Goal: Task Accomplishment & Management: Use online tool/utility

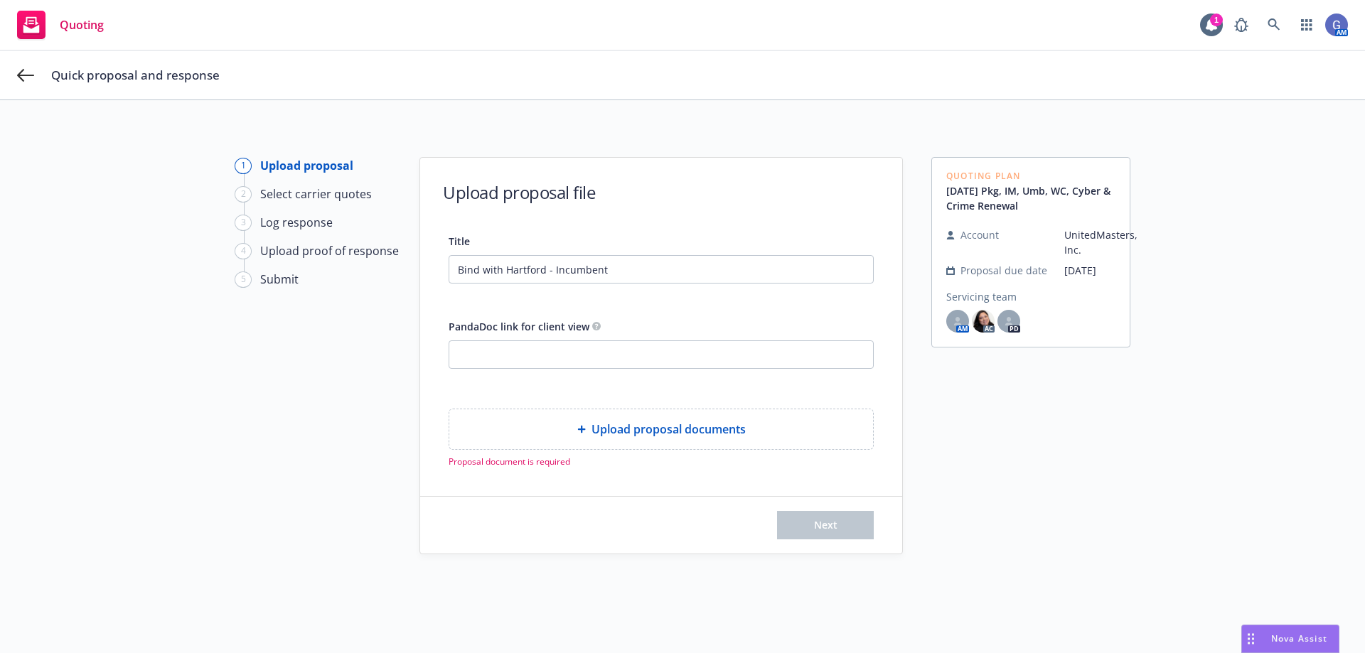
click at [685, 433] on span "Upload proposal documents" at bounding box center [668, 429] width 154 height 17
type textarea "x"
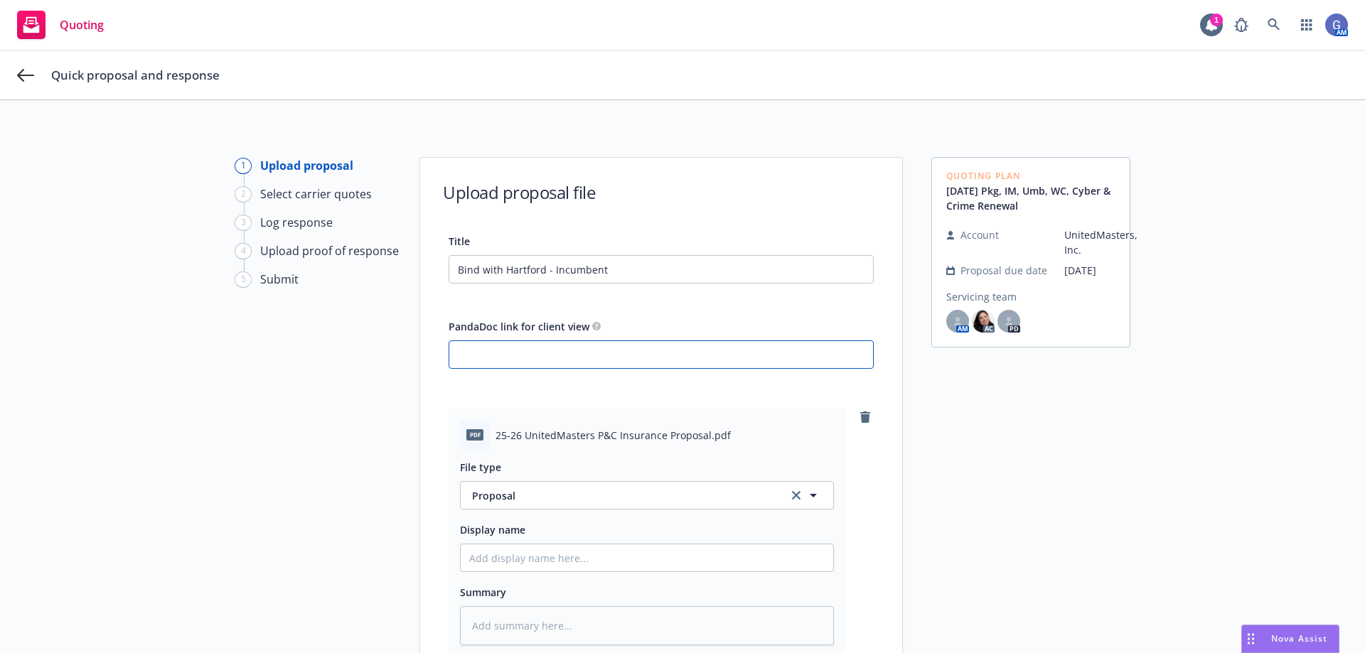
paste input "[URL][DOMAIN_NAME]"
type input "[URL][DOMAIN_NAME]"
type textarea "x"
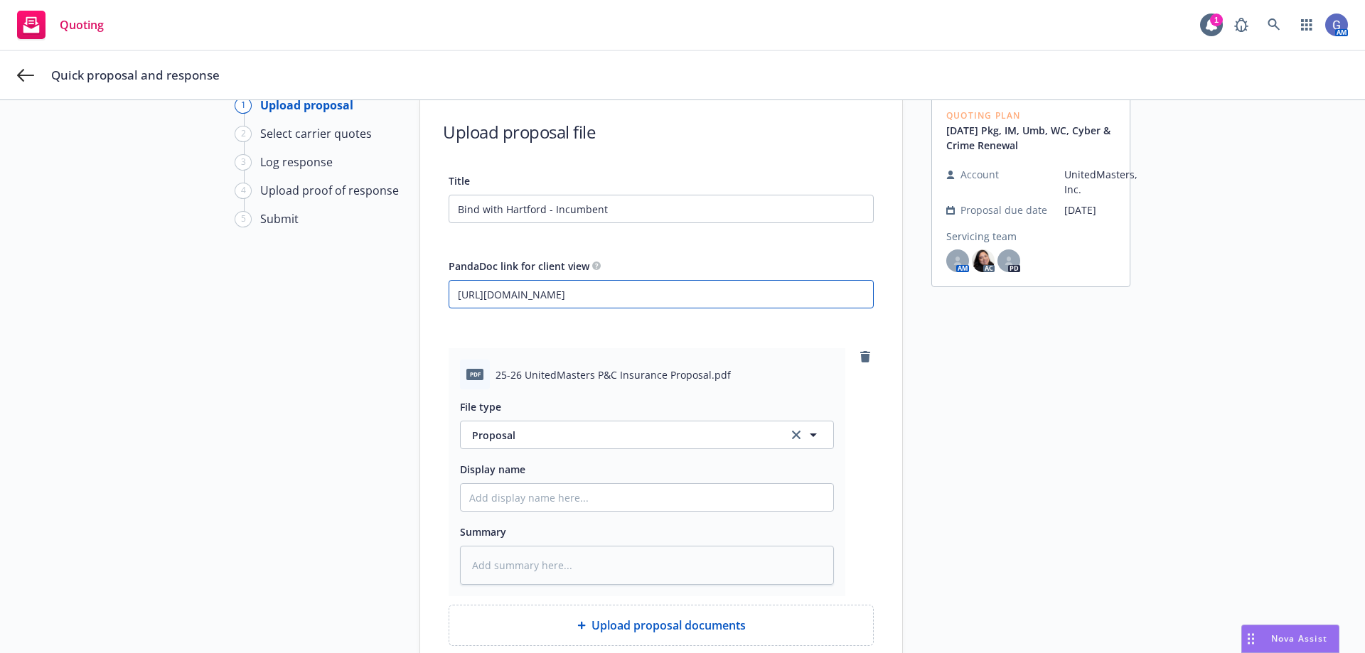
scroll to position [142, 0]
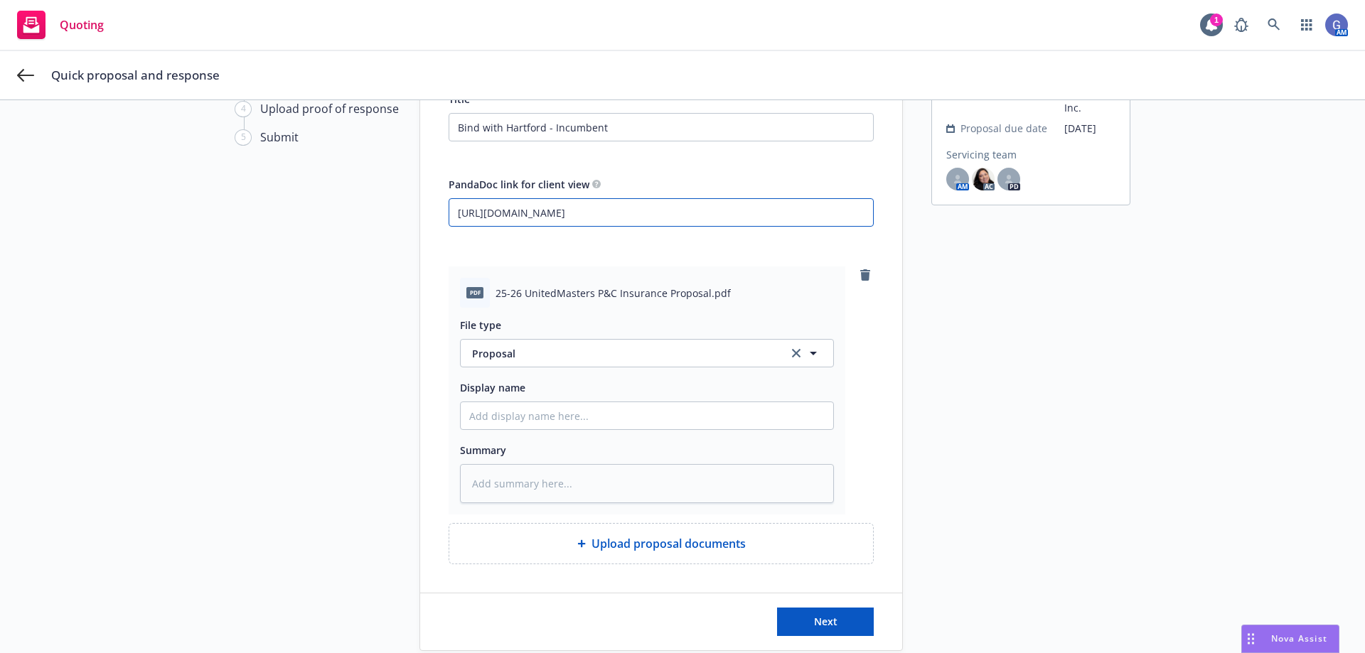
type input "[URL][DOMAIN_NAME]"
click at [620, 419] on input "Display name" at bounding box center [647, 415] width 373 height 27
type textarea "x"
type input "U"
type textarea "x"
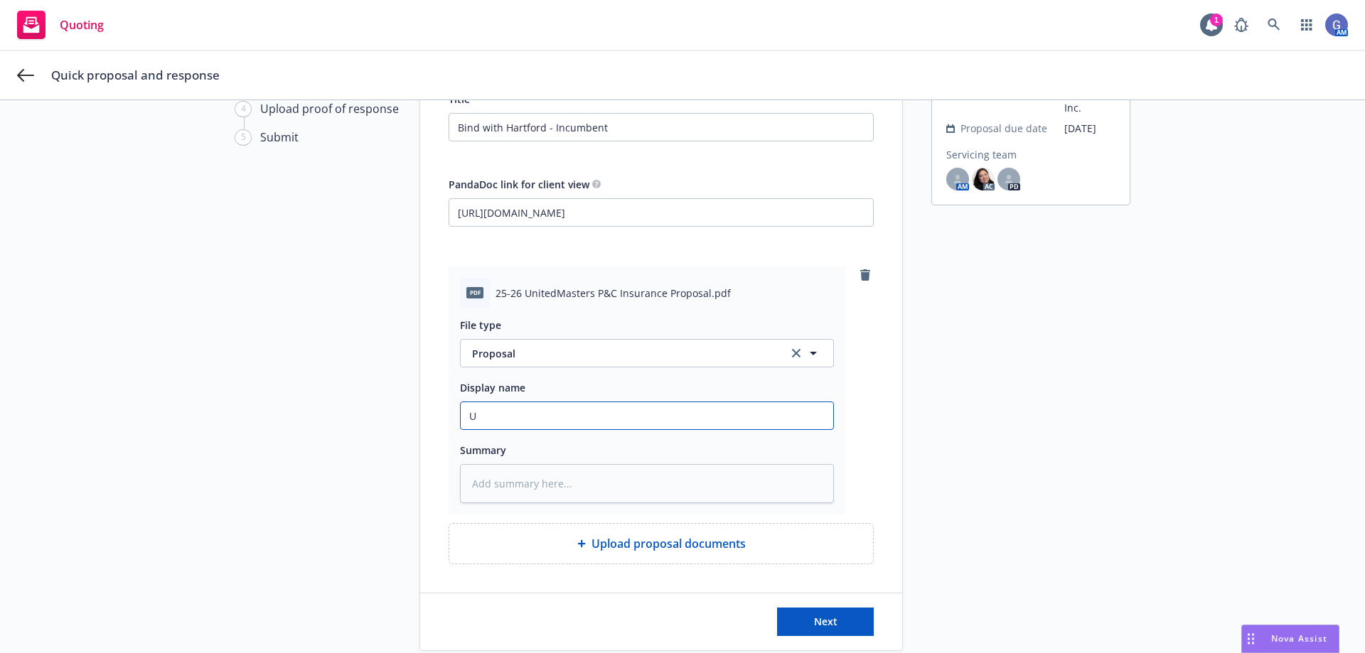
type input "Un"
type textarea "x"
type input "U"
type textarea "x"
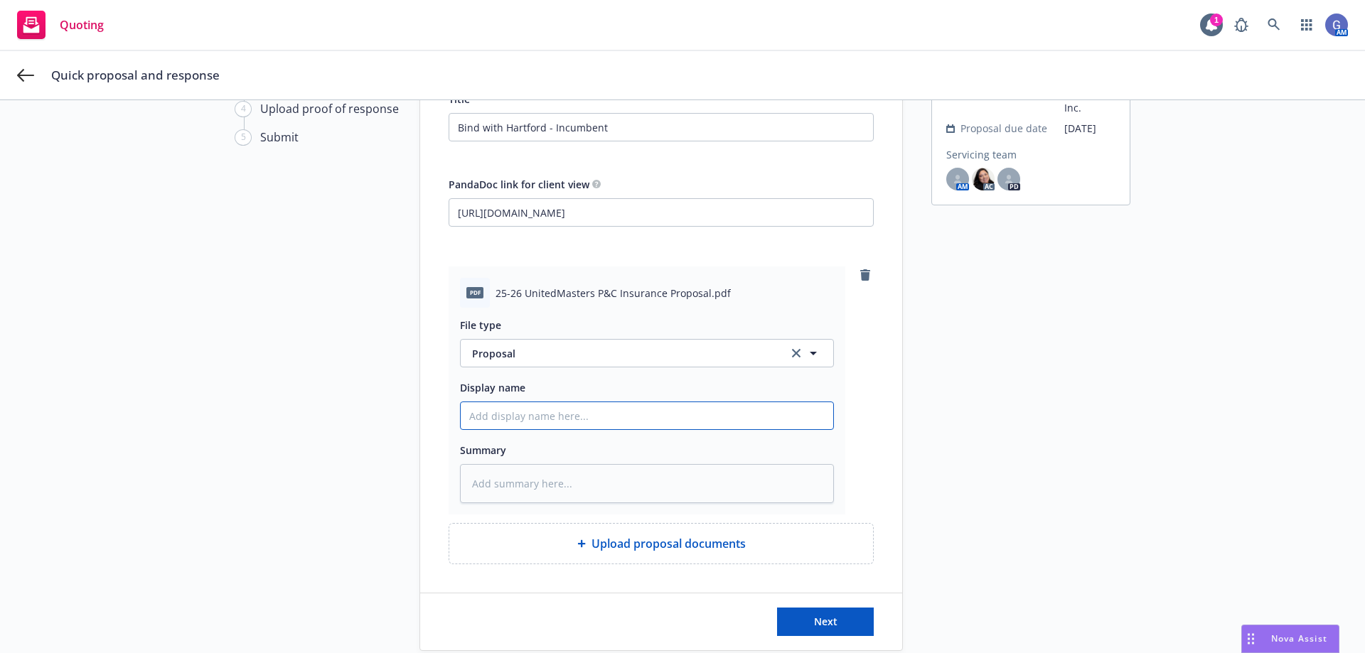
type input "2"
type textarea "x"
type input "25"
type textarea "x"
type input "25-"
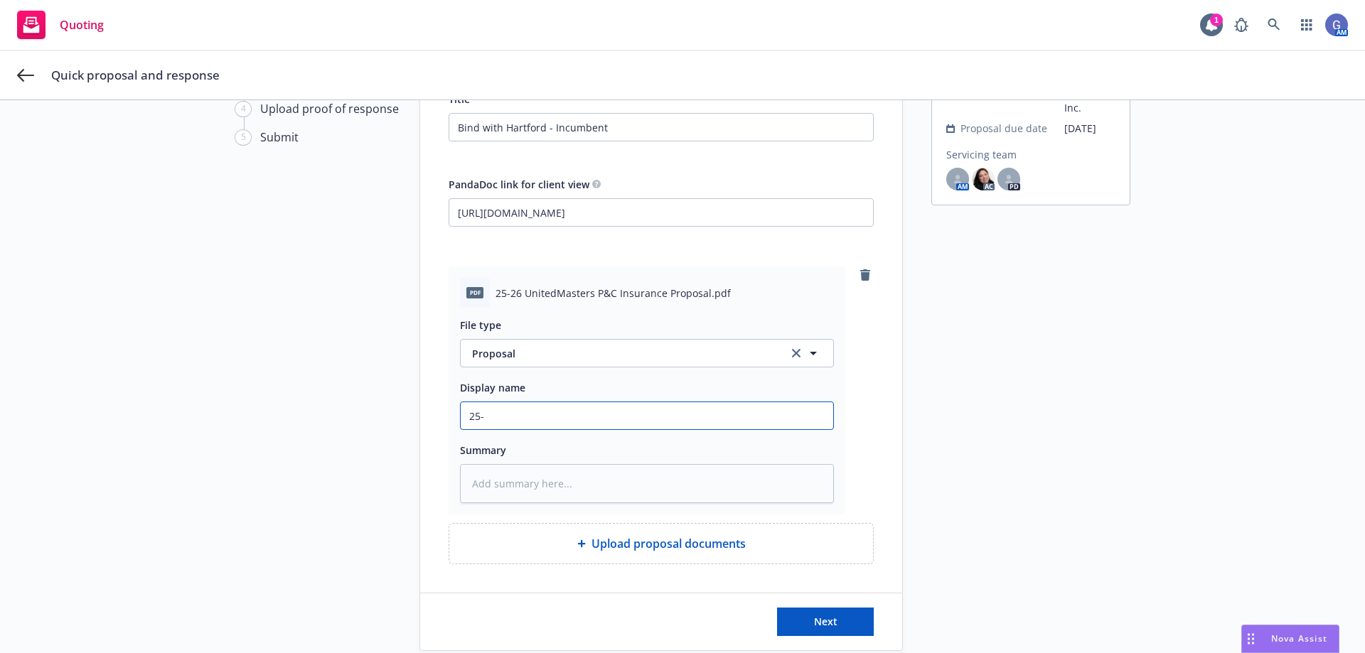
type textarea "x"
type input "25-2"
type textarea "x"
type input "25-26"
type textarea "x"
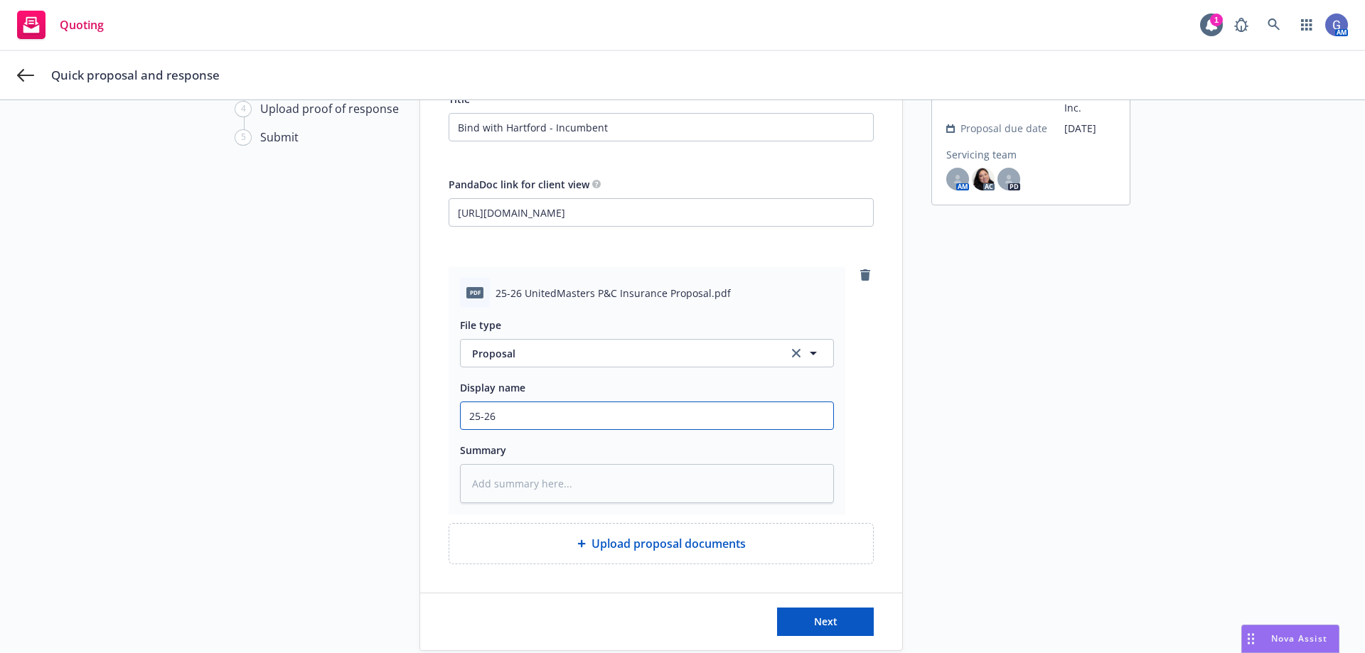
type input "25-26"
type textarea "x"
type input "25-26 U"
type textarea "x"
type input "25-26 Un"
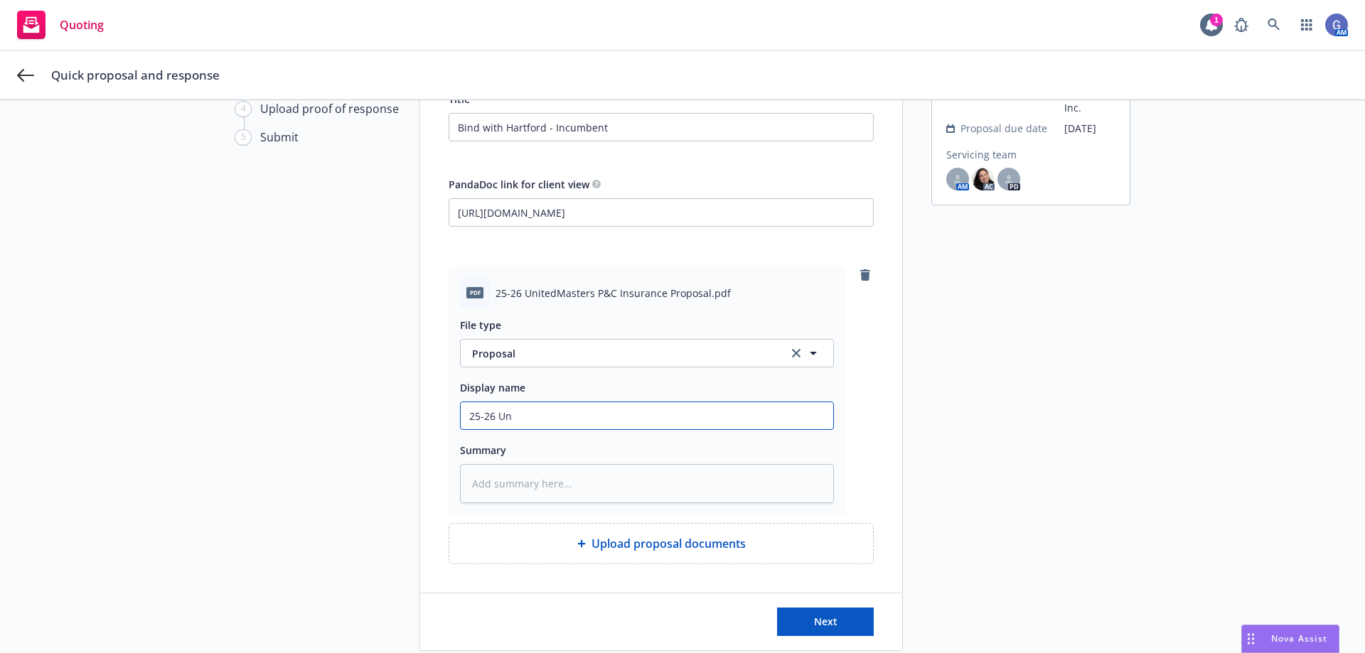
type textarea "x"
type input "25-26 Uni"
type textarea "x"
type input "25-26 Unit"
type textarea "x"
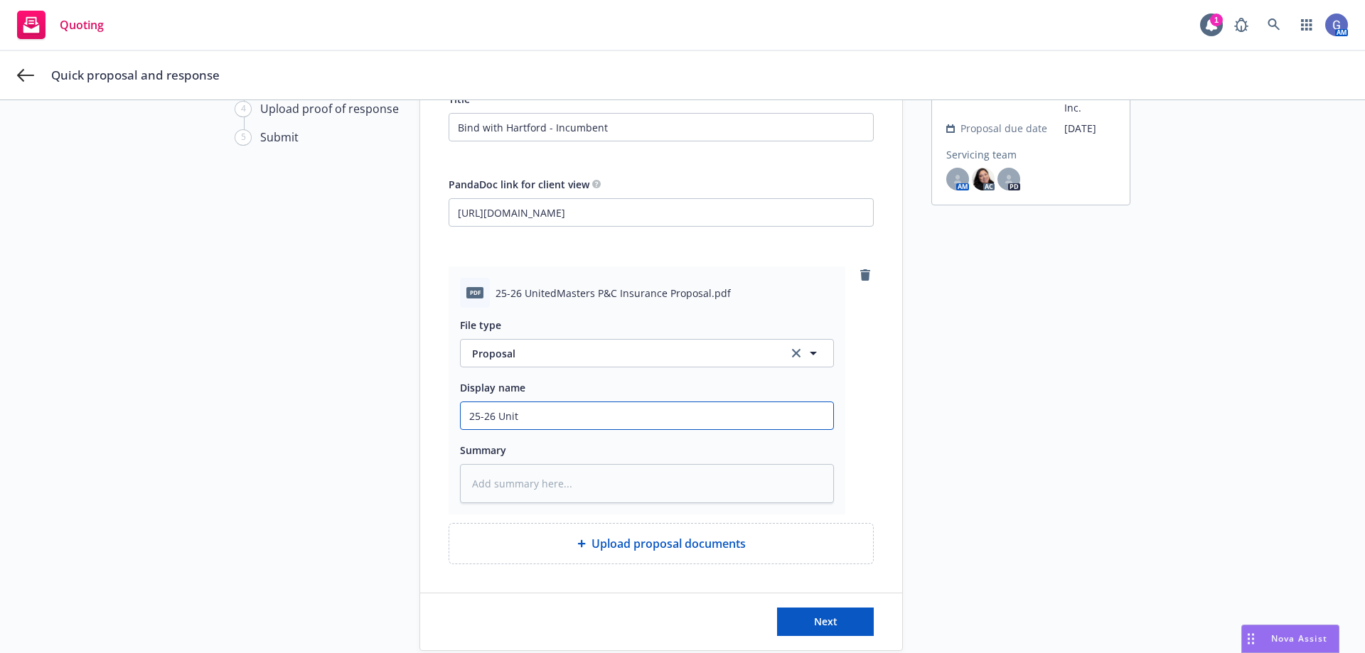
type input "25-26 Unite"
type textarea "x"
type input "25-26 United"
type textarea "x"
type input "25-26 United"
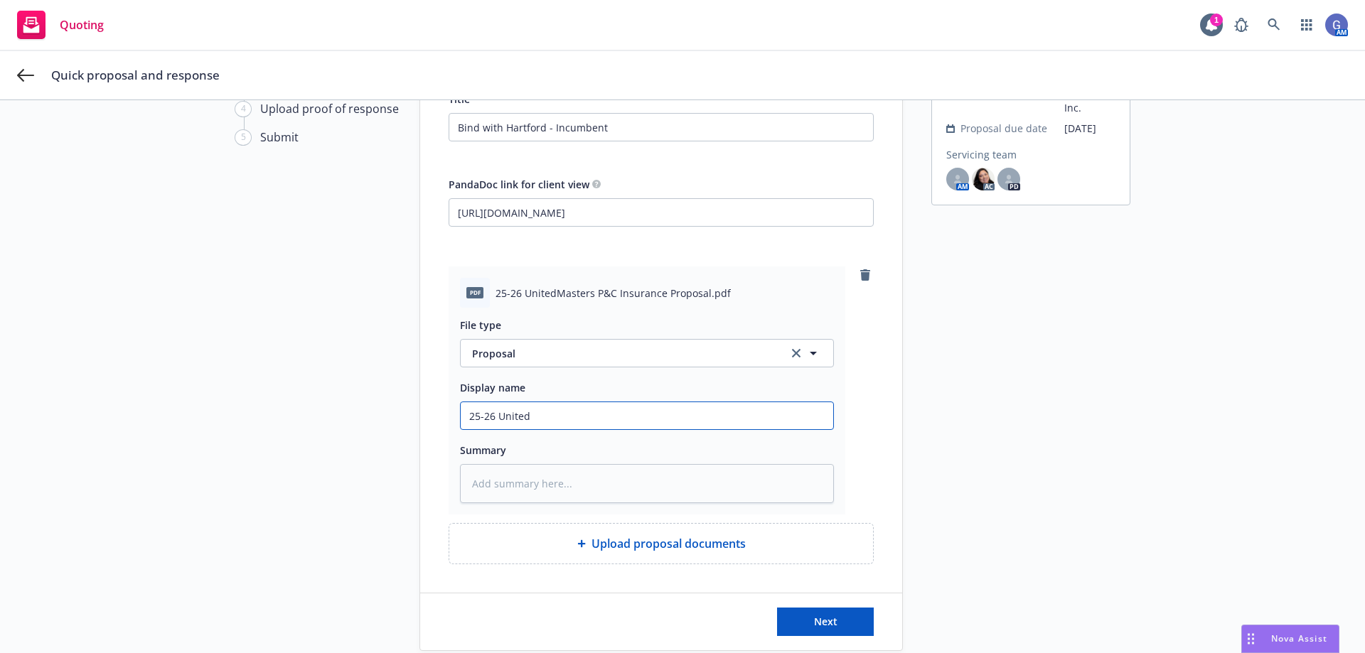
type textarea "x"
type input "25-26 United"
type textarea "x"
type input "25-26 UnitedM"
type textarea "x"
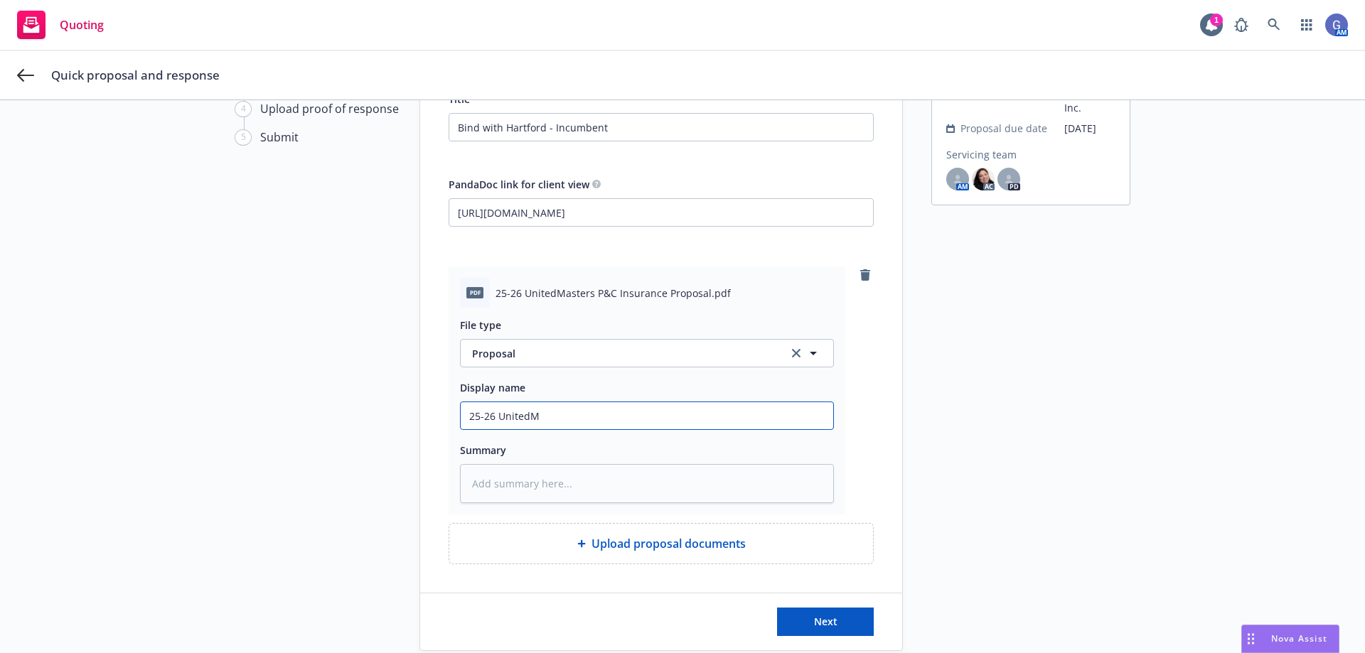
type input "25-26 UnitedMa"
type textarea "x"
type input "25-26 UnitedMas"
type textarea "x"
type input "25-26 UnitedMast"
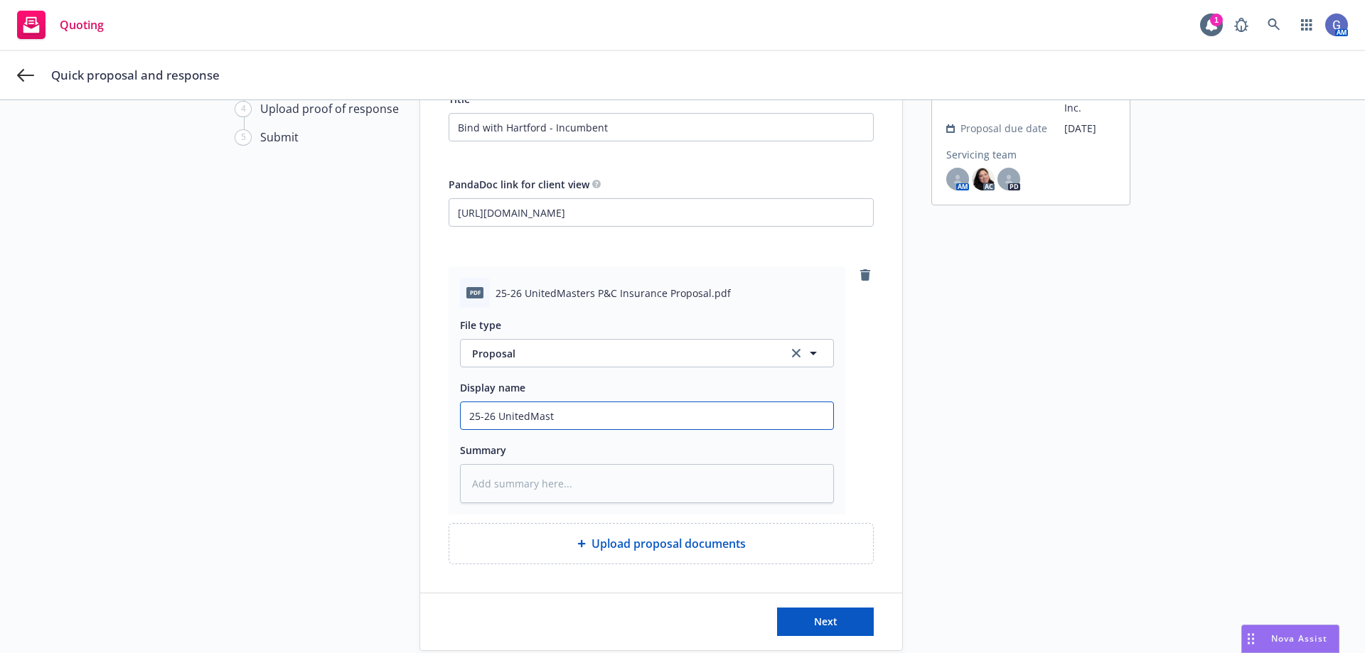
type textarea "x"
type input "25-26 UnitedMaste"
type textarea "x"
type input "25-26 UnitedMaster"
type textarea "x"
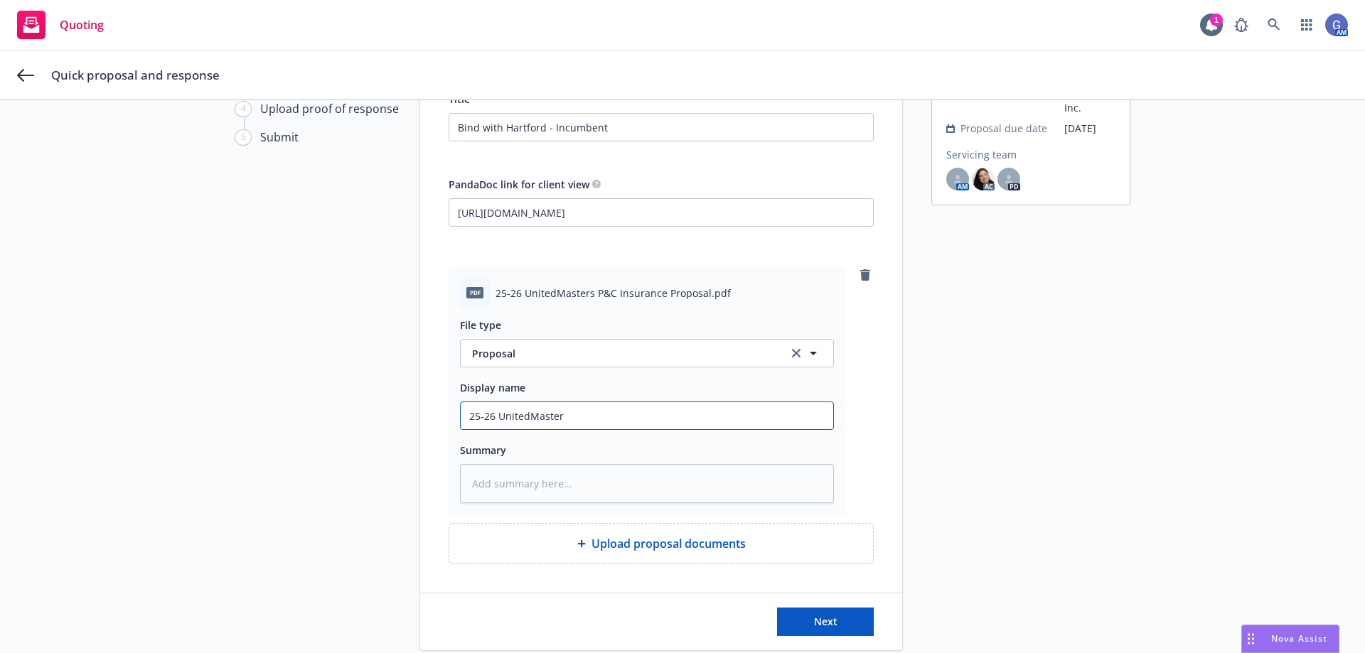
type input "25-26 UnitedMasters"
type textarea "x"
type input "25-26 UnitedMasters"
type textarea "x"
type input "25-26 UnitedMasters P"
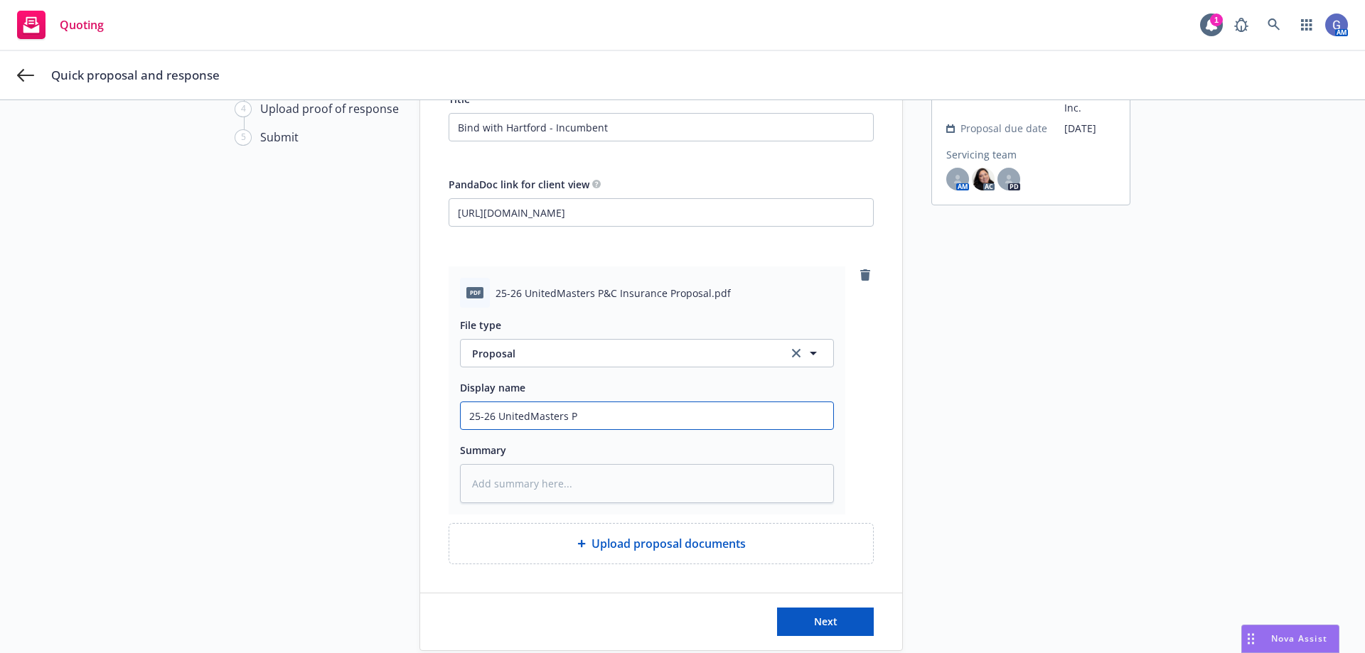
type textarea "x"
type input "25-26 UnitedMasters P&"
type textarea "x"
type input "25-26 UnitedMasters P&C"
type textarea "x"
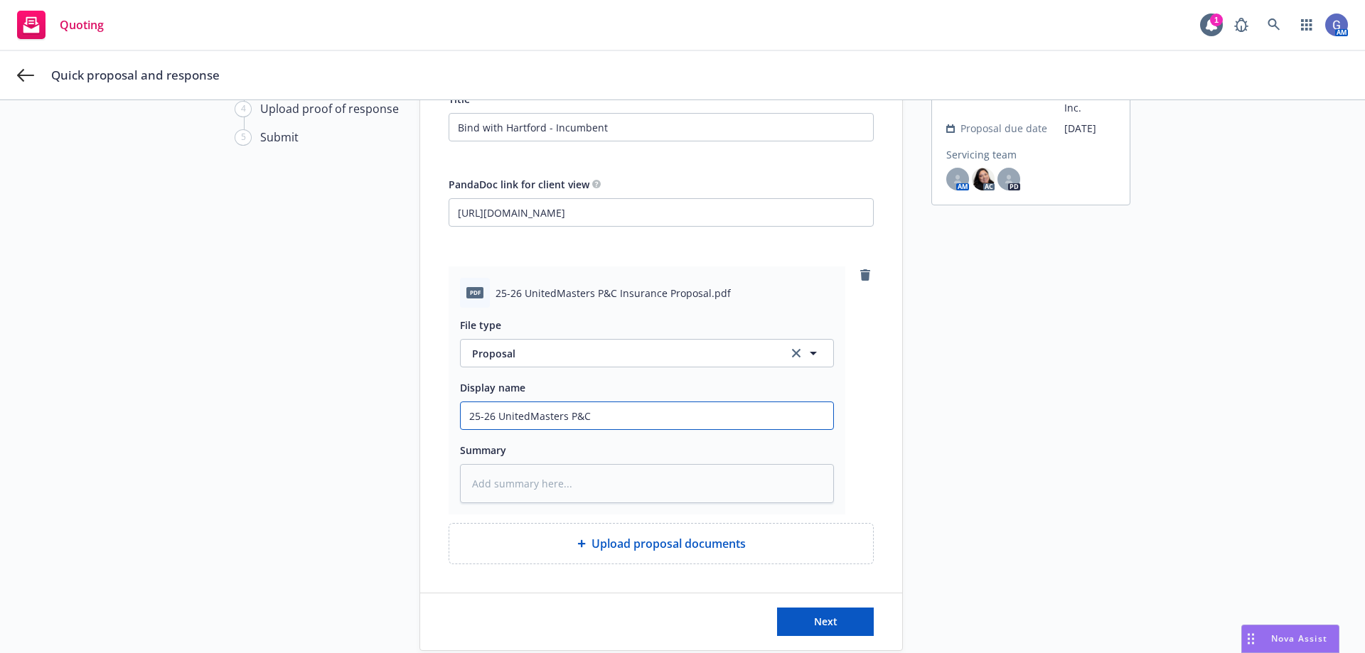
type input "25-26 UnitedMasters P&C"
type textarea "x"
type input "25-26 UnitedMasters P&C I"
type textarea "x"
type input "25-26 UnitedMasters P&C In"
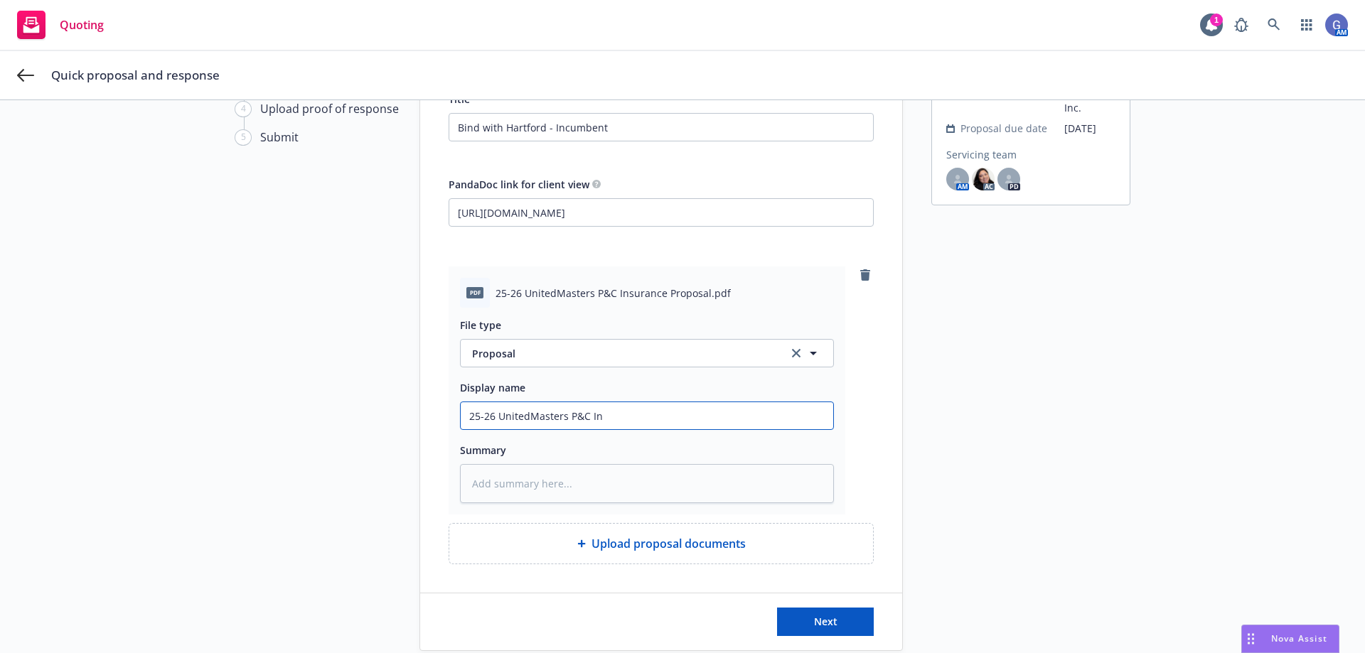
type textarea "x"
type input "25-26 UnitedMasters P&C Ins"
type textarea "x"
type input "25-26 UnitedMasters P&C Insu"
type textarea "x"
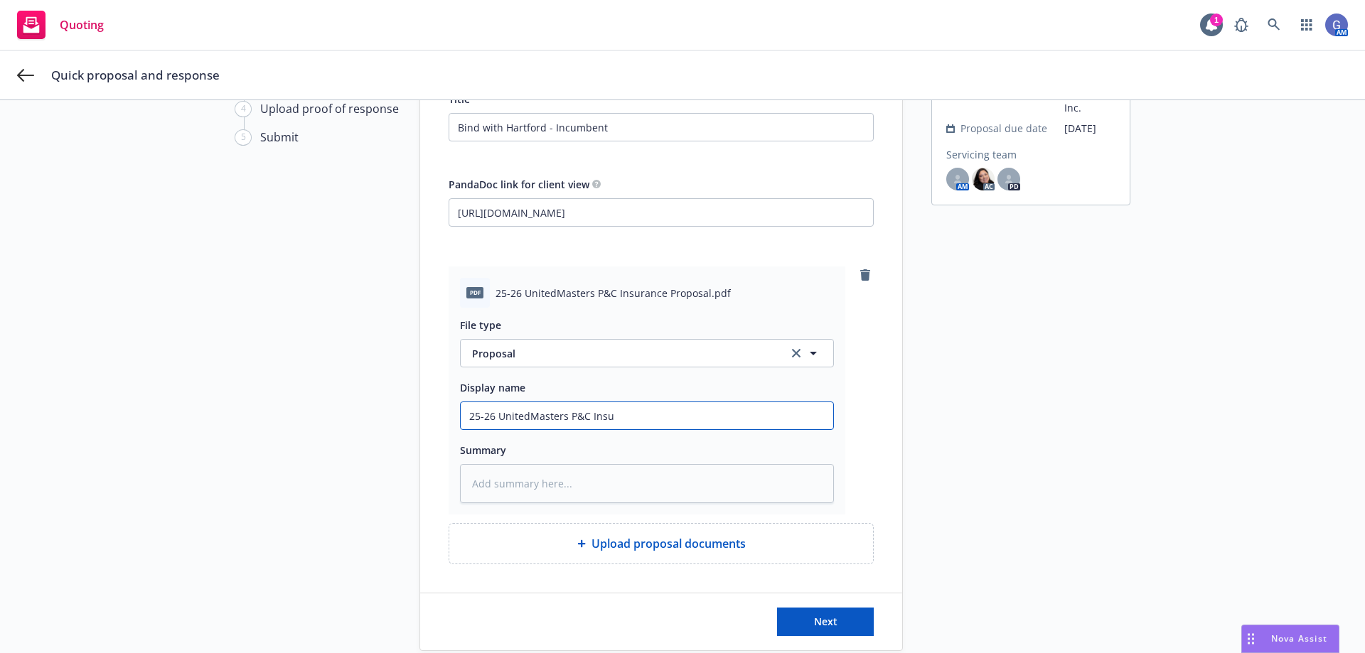
type input "25-26 UnitedMasters P&C Insur"
type textarea "x"
type input "25-26 UnitedMasters P&C Insura"
type textarea "x"
type input "25-26 UnitedMasters P&C Insuran"
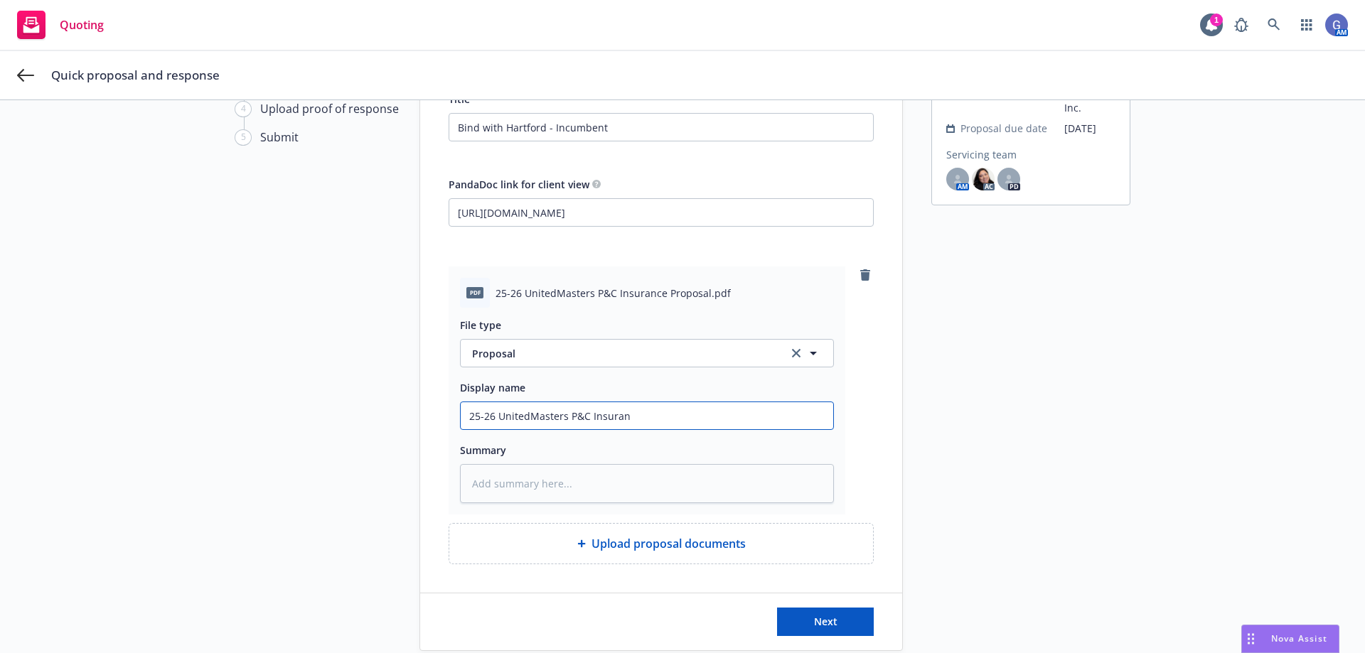
type textarea "x"
type input "25-26 UnitedMasters P&C Insuranc"
type textarea "x"
type input "25-26 UnitedMasters P&C Insurance"
type textarea "x"
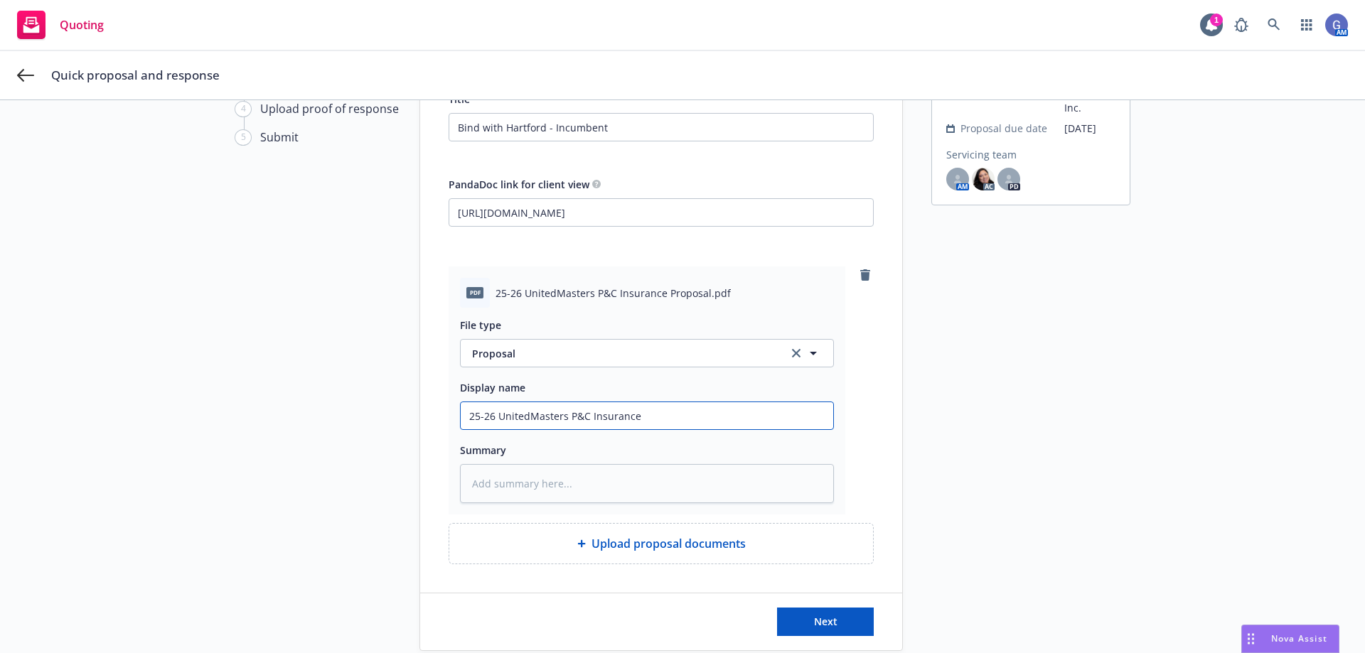
type input "25-26 UnitedMasters P&C Insurance"
type textarea "x"
type input "25-26 UnitedMasters P&C Insurance P"
type textarea "x"
type input "25-26 UnitedMasters P&C Insurance Pr"
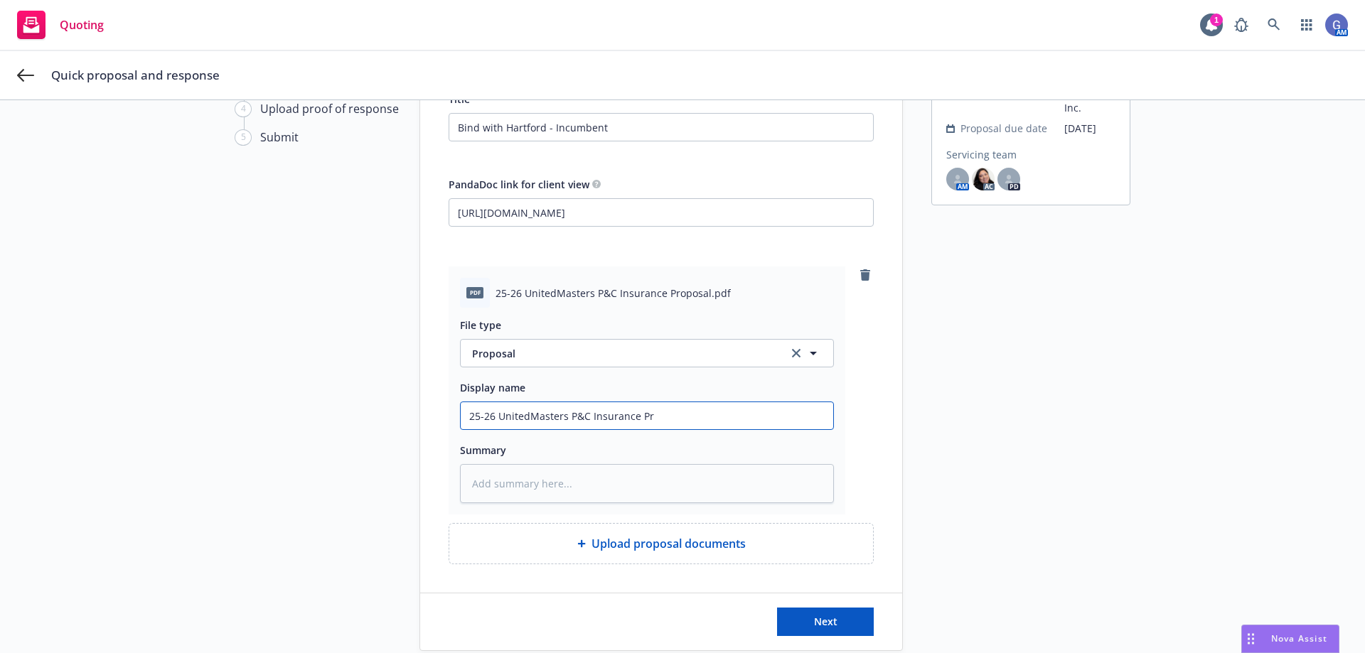
type textarea "x"
type input "25-26 UnitedMasters P&C Insurance Pro"
type textarea "x"
type input "25-26 UnitedMasters P&C Insurance Prop"
type textarea "x"
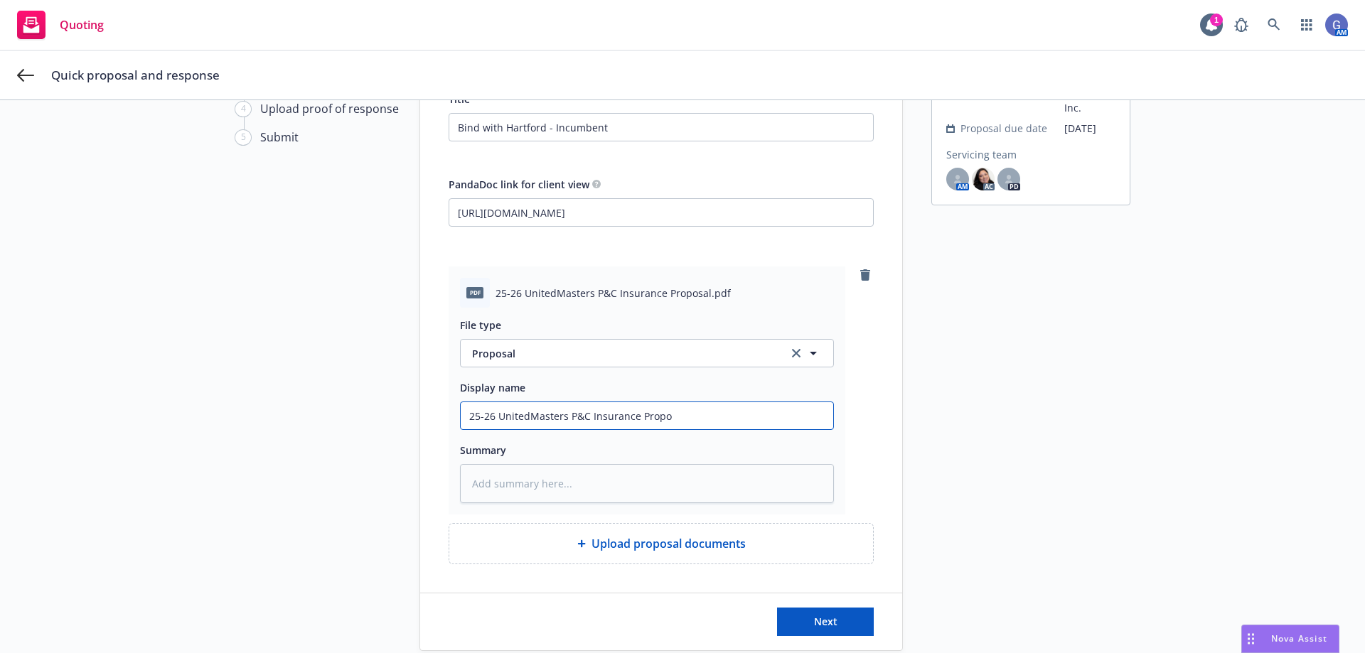
type input "25-26 UnitedMasters P&C Insurance Propos"
type textarea "x"
type input "25-26 UnitedMasters P&C Insurance Proposa"
type textarea "x"
type input "25-26 UnitedMasters P&C Insurance Proposal"
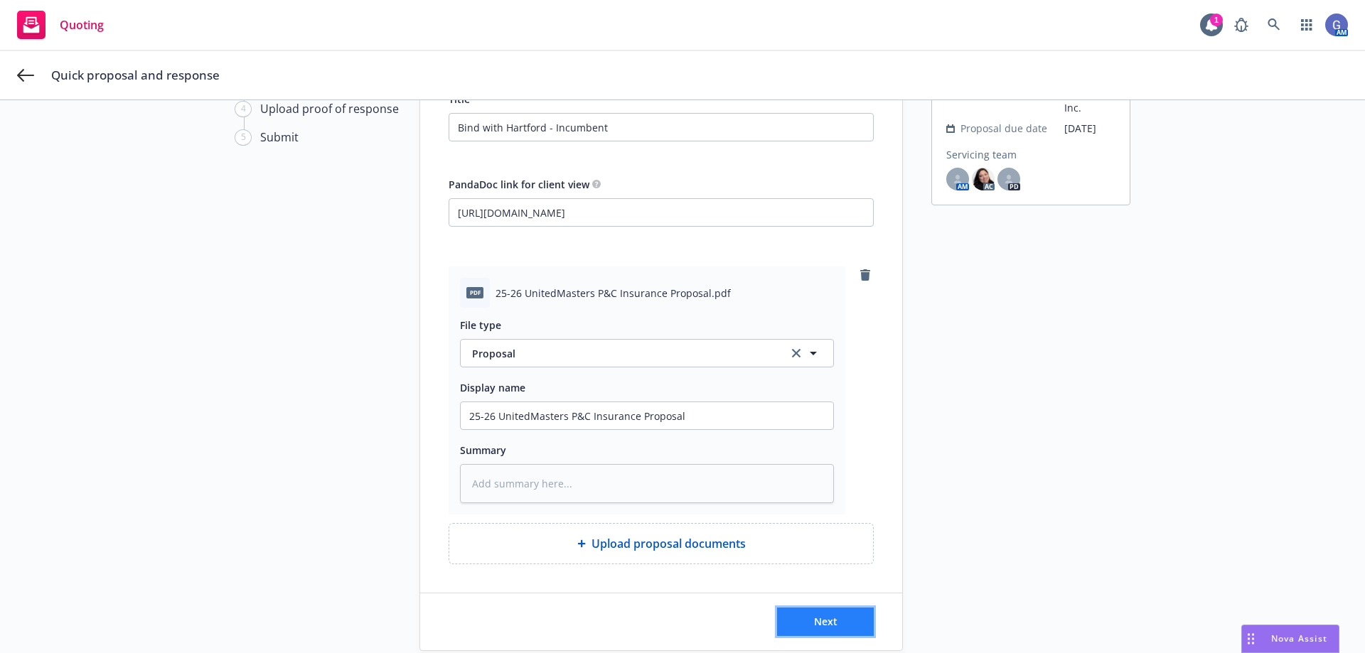
click at [827, 623] on span "Next" at bounding box center [825, 622] width 23 height 14
type textarea "x"
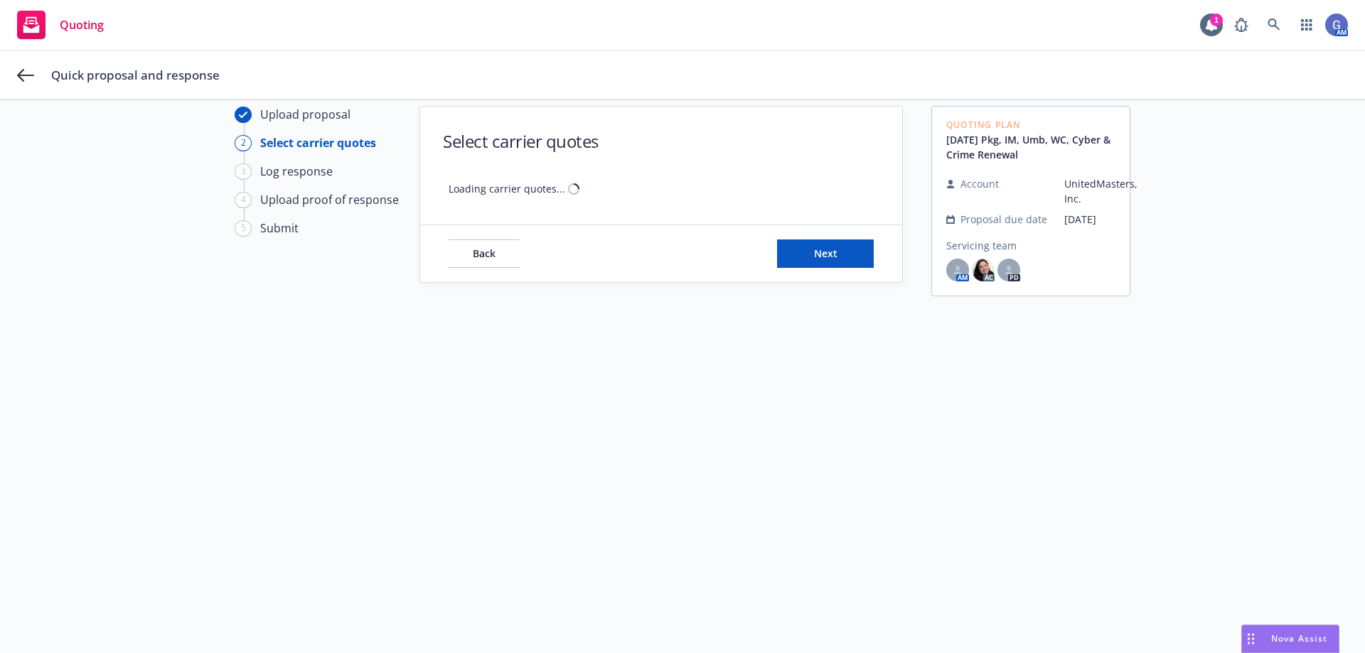
scroll to position [51, 0]
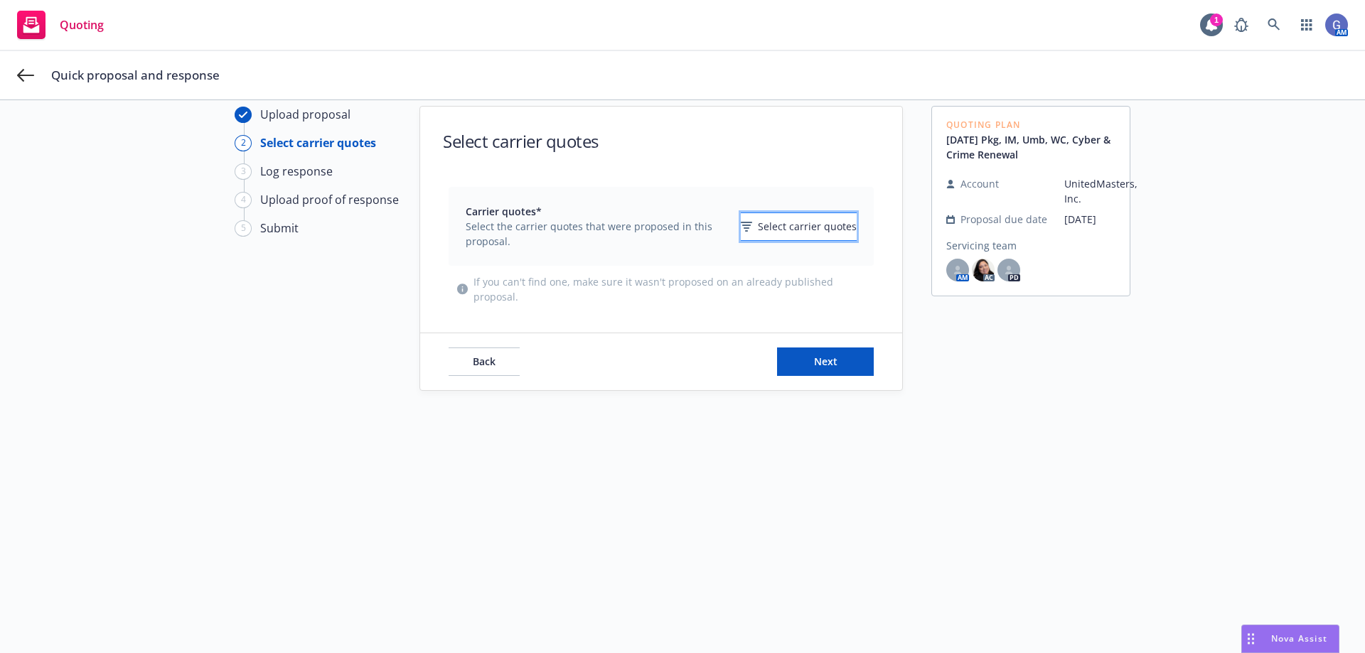
click at [790, 228] on span "Select carrier quotes" at bounding box center [807, 226] width 99 height 15
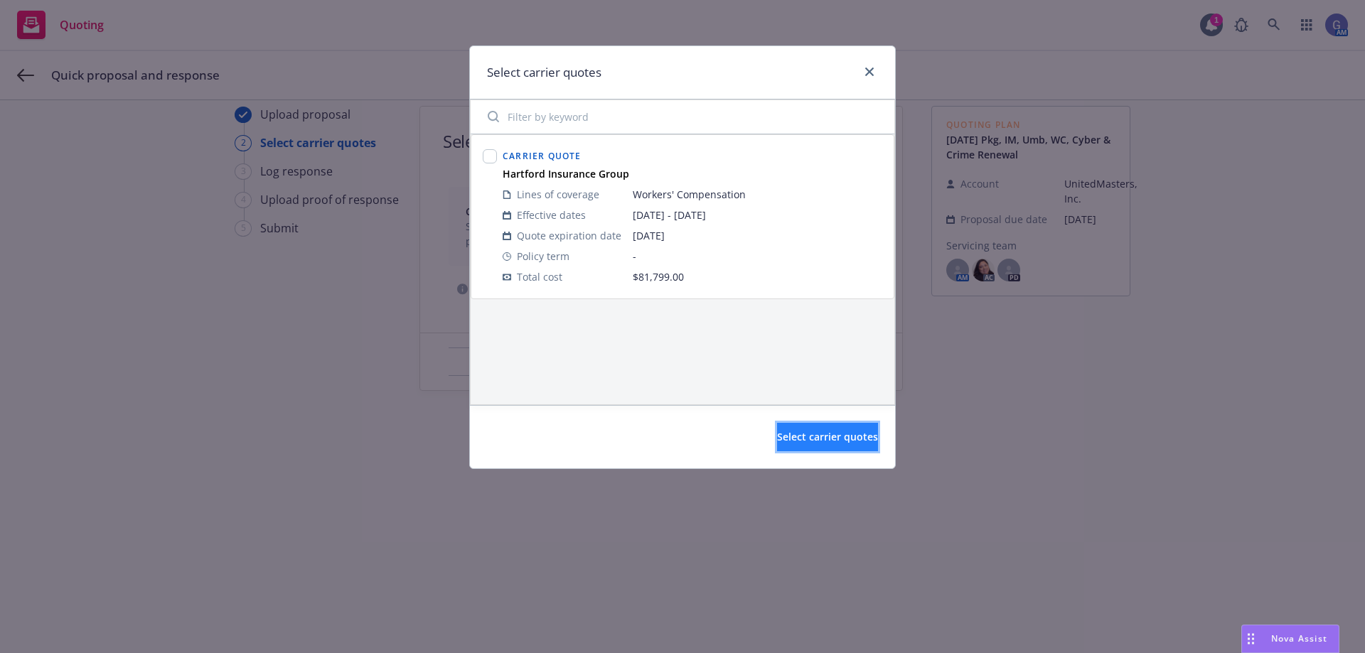
click at [815, 444] on button "Select carrier quotes" at bounding box center [827, 437] width 101 height 28
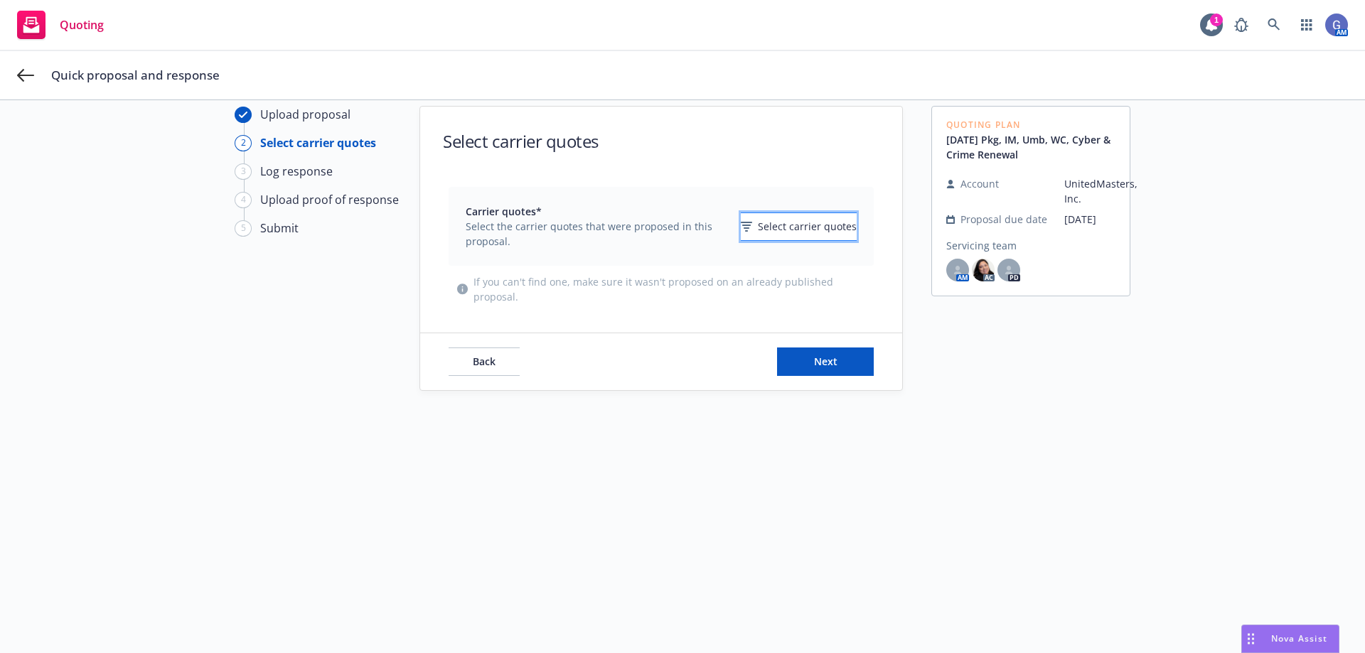
click at [741, 230] on div "Select carrier quotes" at bounding box center [799, 226] width 116 height 15
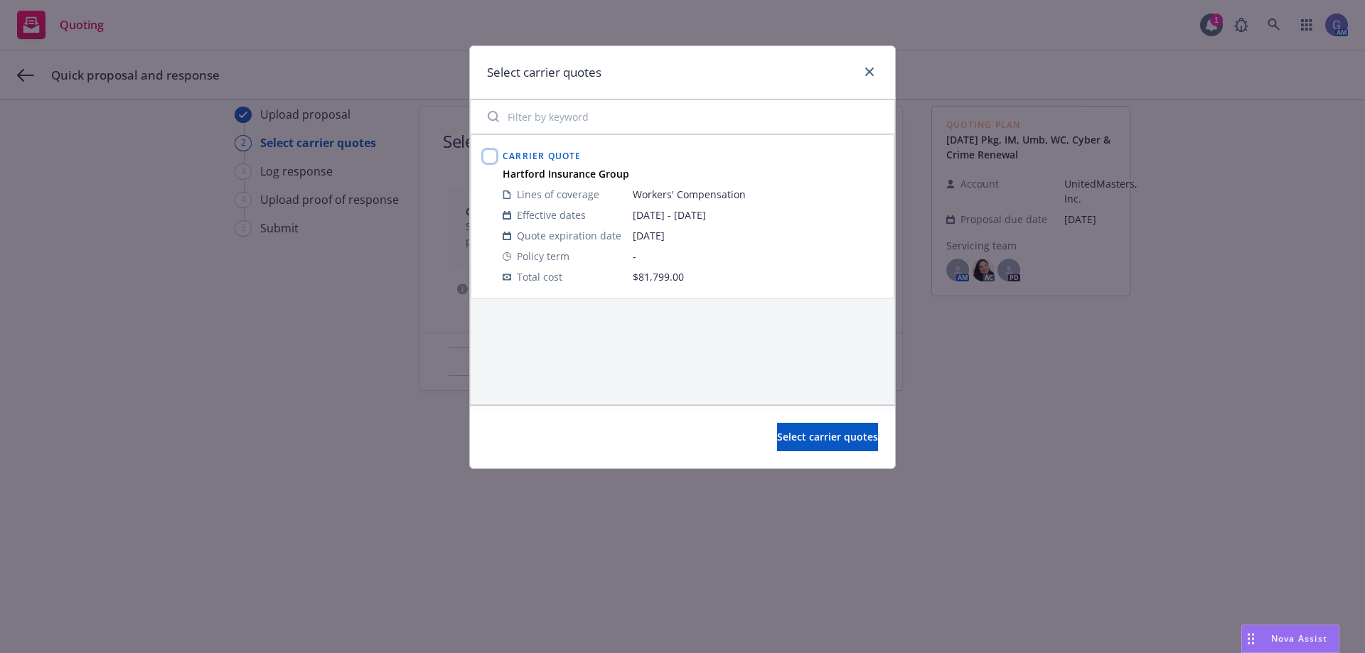
click at [486, 157] on input "checkbox" at bounding box center [490, 156] width 14 height 14
checkbox input "true"
click at [788, 432] on span "Select carrier quotes" at bounding box center [827, 437] width 101 height 14
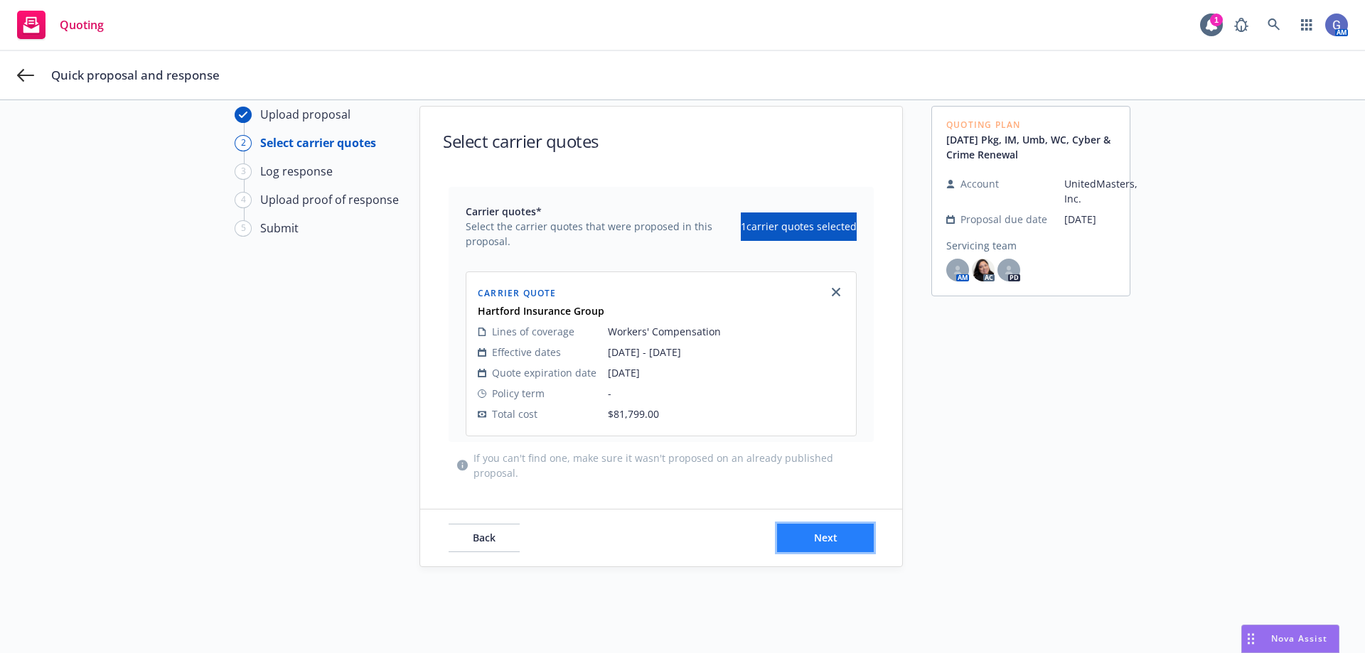
click at [819, 541] on span "Next" at bounding box center [825, 538] width 23 height 14
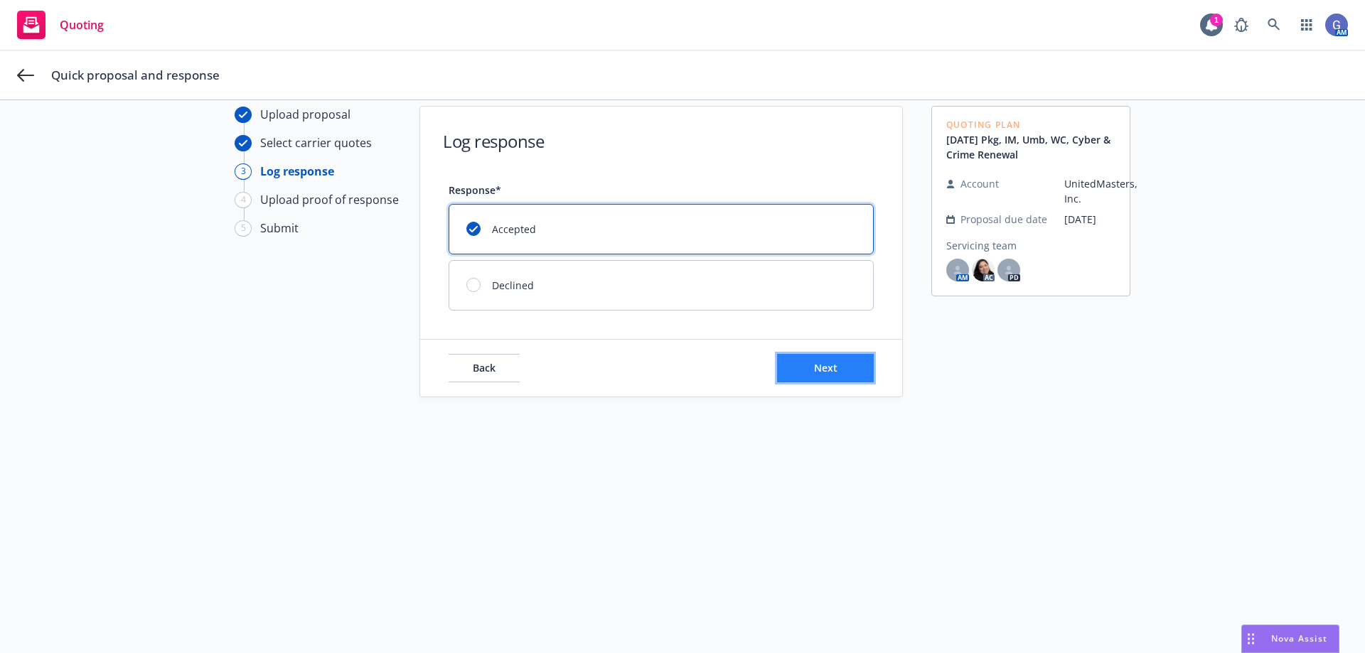
click at [817, 370] on span "Next" at bounding box center [825, 368] width 23 height 14
